Goal: Browse casually

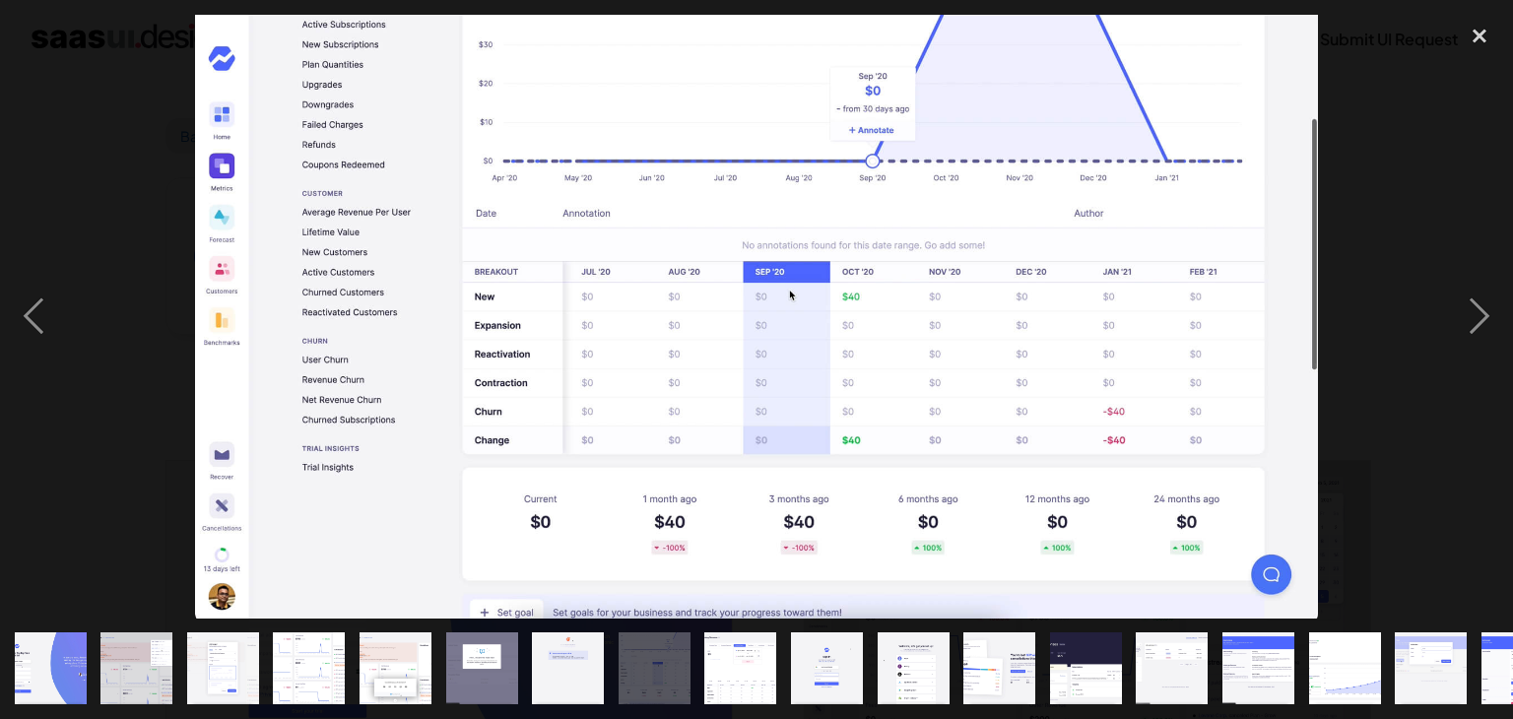
scroll to position [1478, 0]
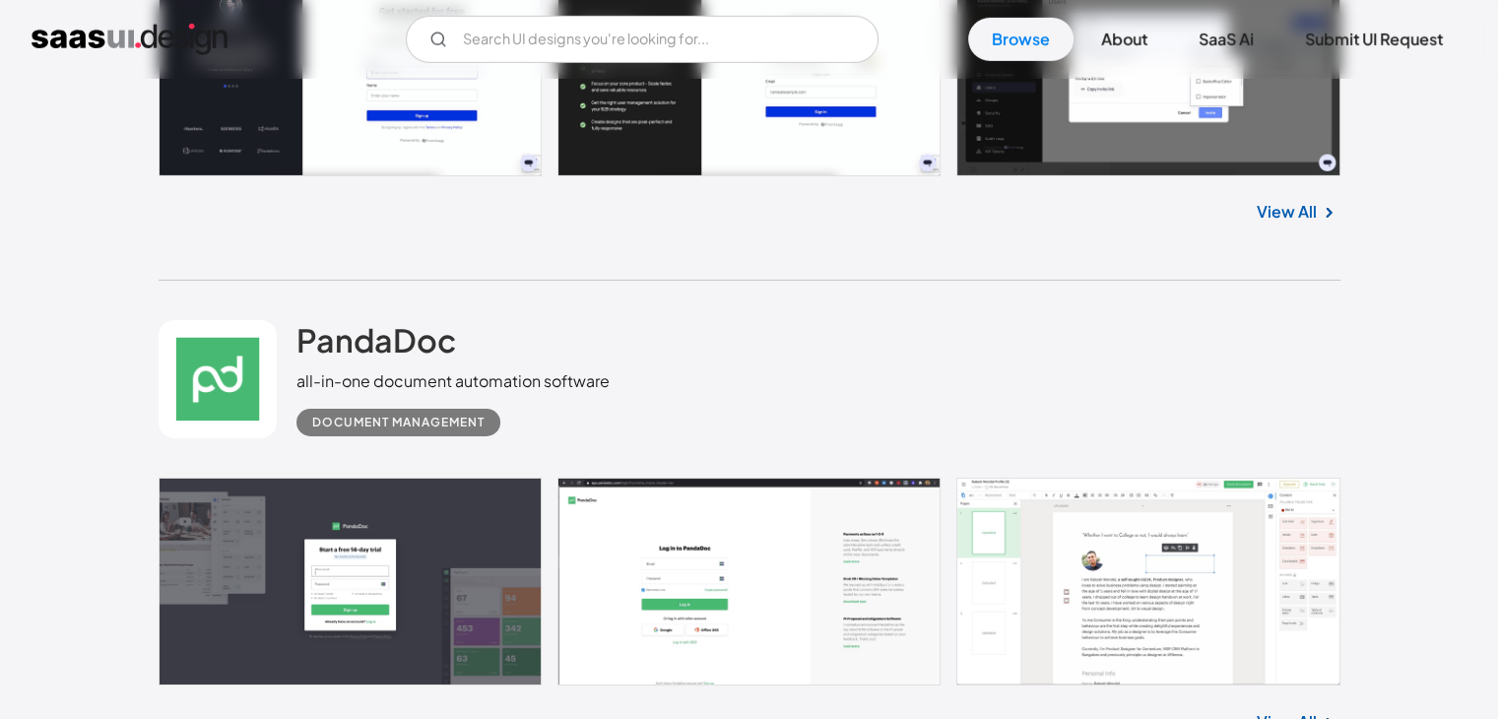
scroll to position [6505, 0]
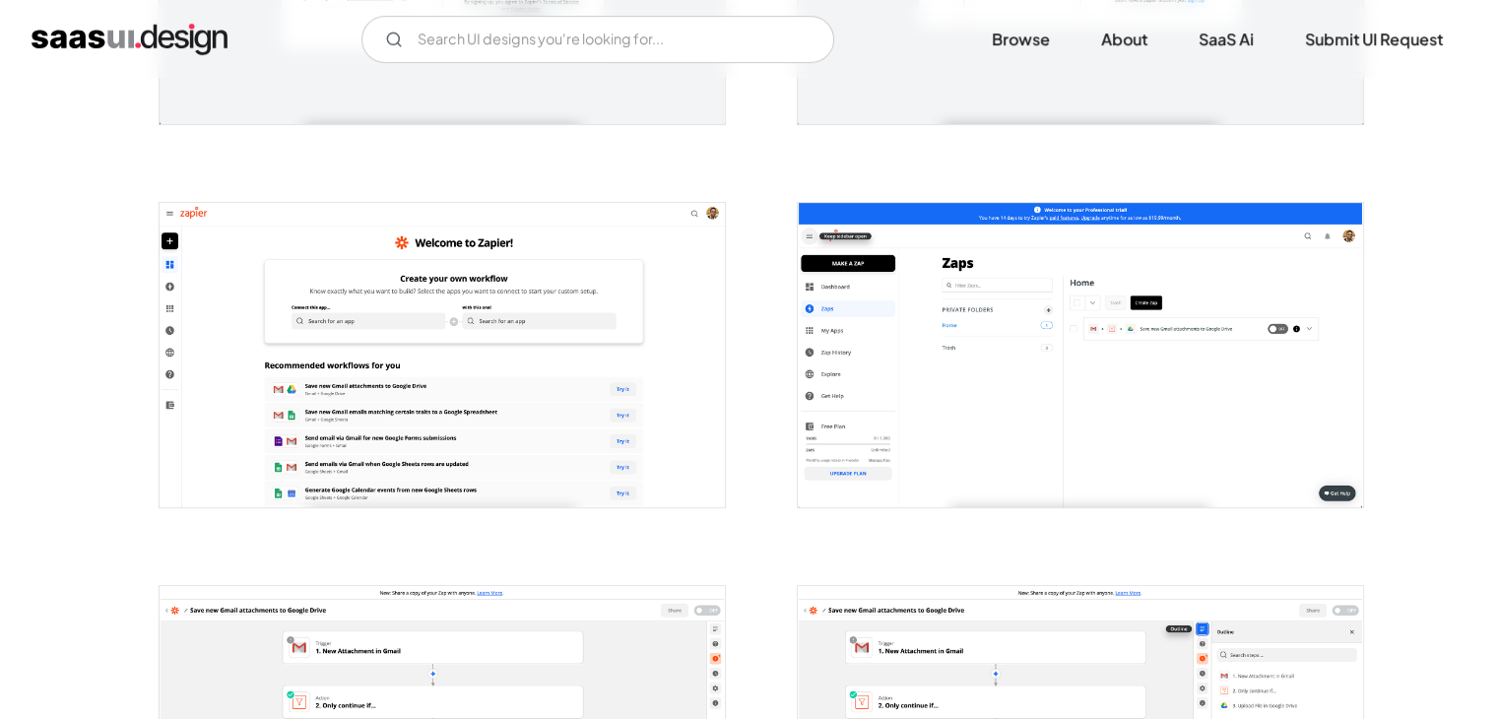
scroll to position [690, 0]
